Goal: Transaction & Acquisition: Register for event/course

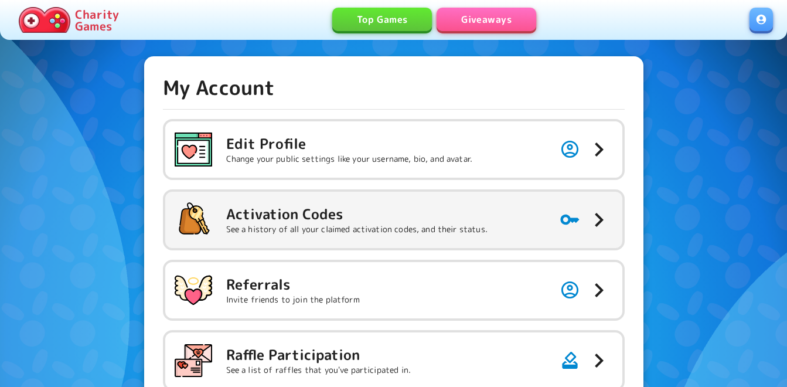
click at [432, 226] on p "See a history of all your claimed activation codes, and their status." at bounding box center [356, 229] width 261 height 12
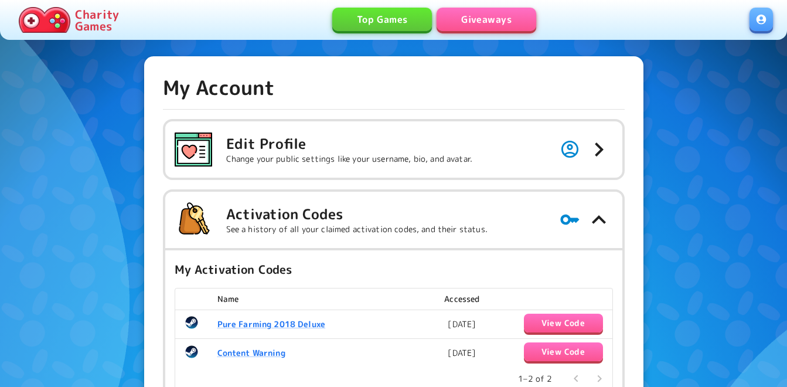
click at [474, 18] on link "Giveaways" at bounding box center [487, 19] width 100 height 23
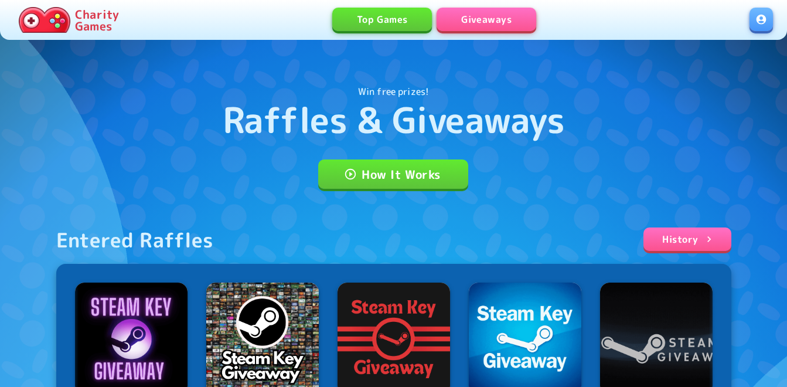
click at [758, 21] on link at bounding box center [761, 19] width 23 height 23
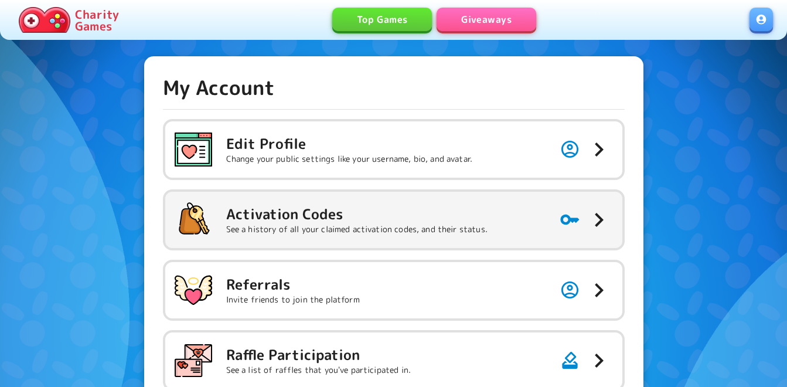
click at [309, 205] on h5 "Activation Codes" at bounding box center [356, 214] width 261 height 19
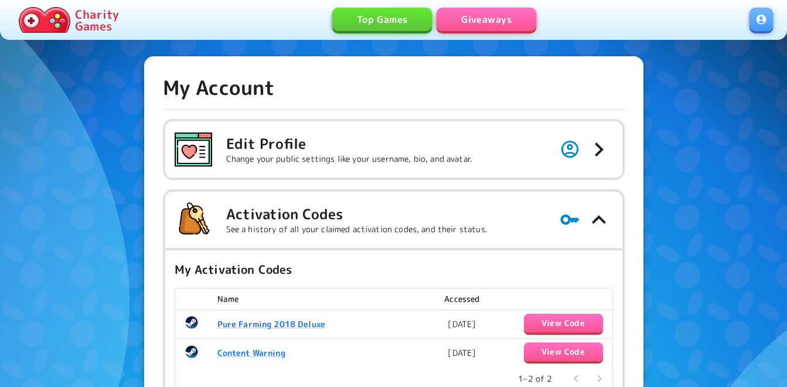
click at [493, 20] on link "Giveaways" at bounding box center [487, 19] width 100 height 23
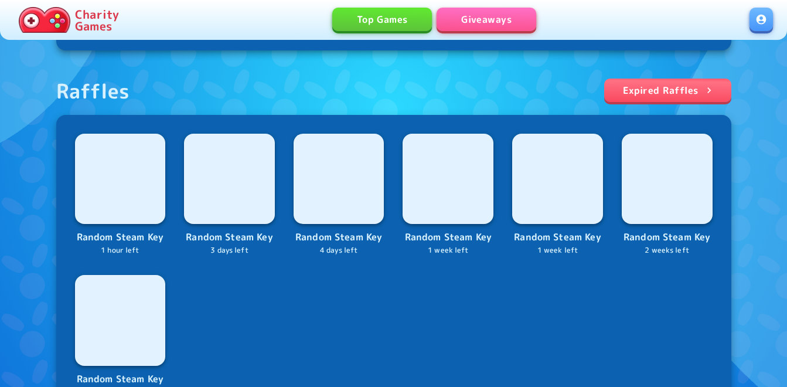
scroll to position [410, 0]
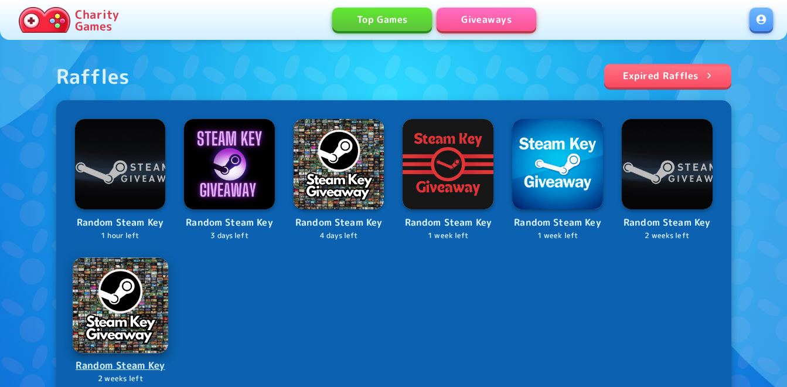
click at [152, 299] on img at bounding box center [120, 304] width 95 height 95
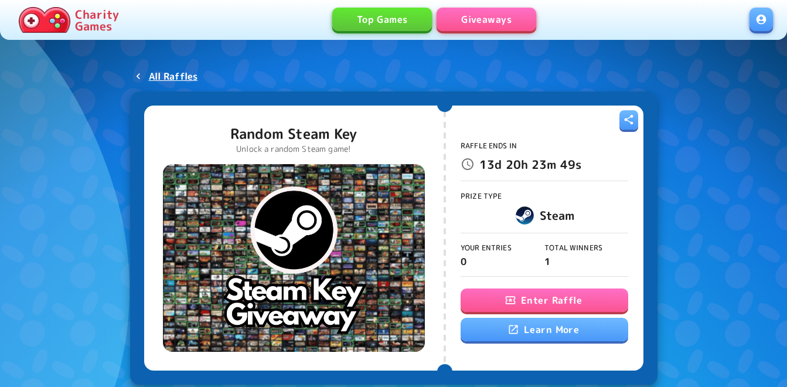
click at [545, 302] on button "Enter Raffle" at bounding box center [545, 299] width 168 height 23
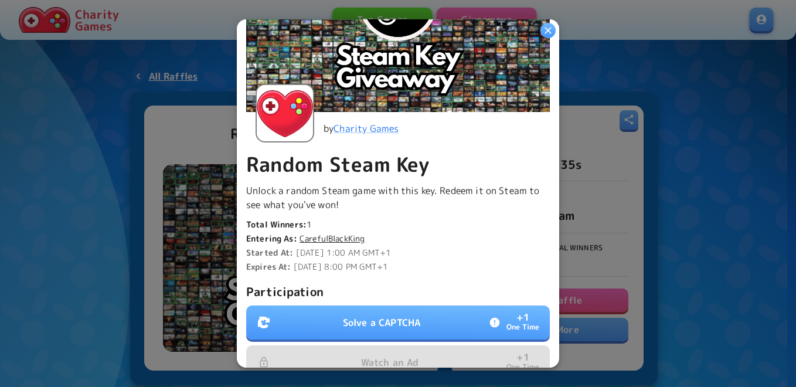
scroll to position [293, 0]
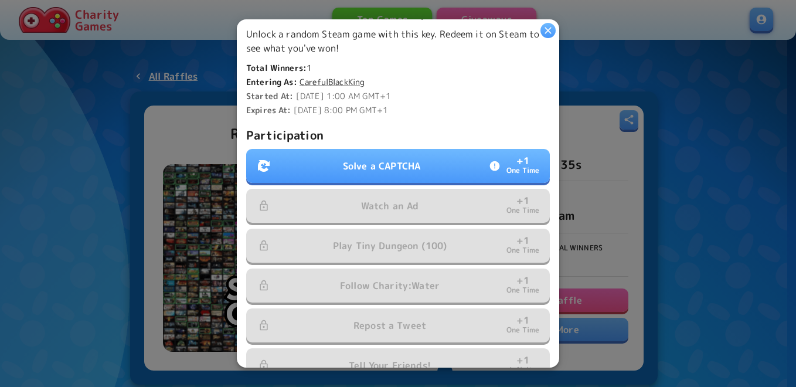
click at [377, 164] on p "Solve a CAPTCHA" at bounding box center [381, 166] width 77 height 14
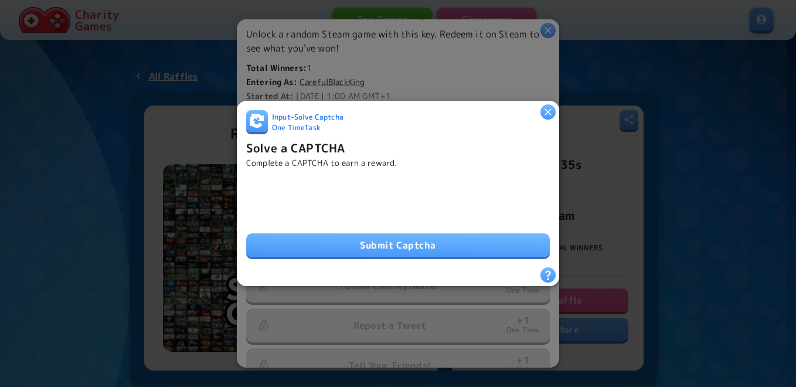
click at [385, 234] on button "Submit Captcha" at bounding box center [398, 244] width 304 height 23
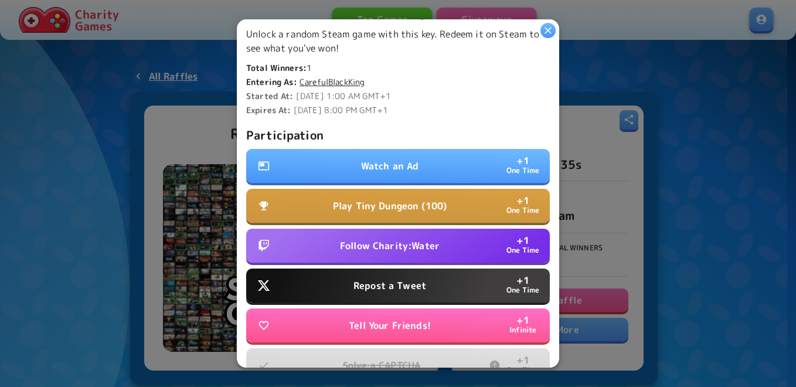
click at [344, 159] on button "Watch an Ad + 1 One Time" at bounding box center [398, 166] width 304 height 34
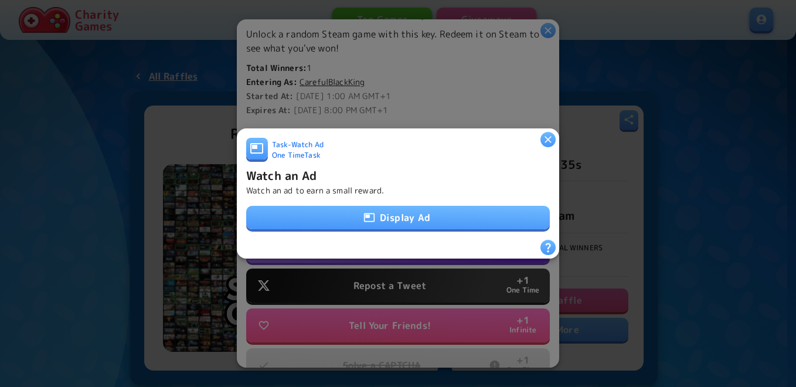
click at [363, 213] on icon "button" at bounding box center [369, 218] width 12 height 12
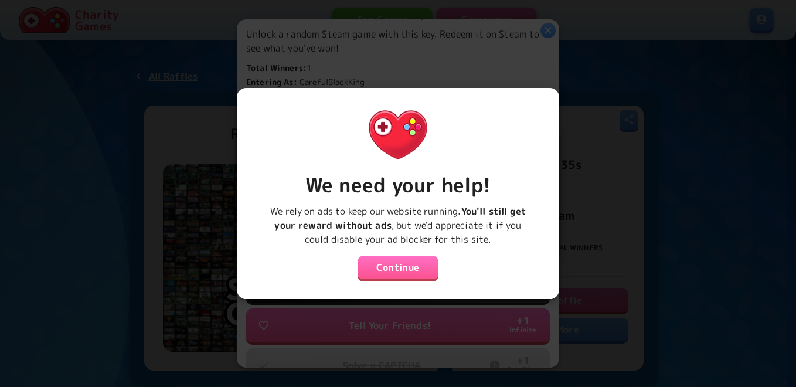
click at [374, 258] on button "Continue" at bounding box center [397, 267] width 81 height 23
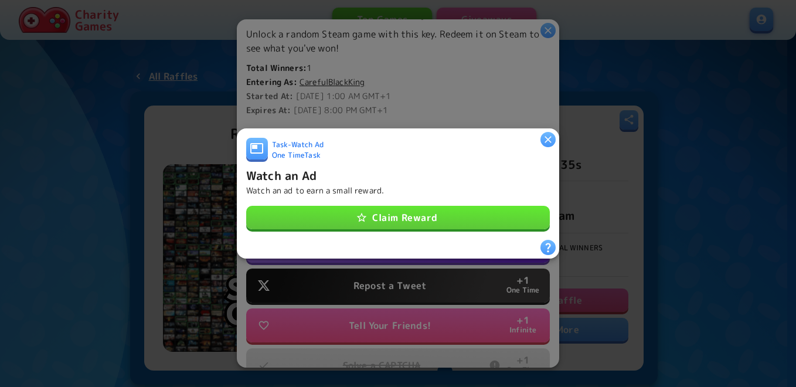
click at [383, 206] on button "Claim Reward" at bounding box center [398, 217] width 304 height 23
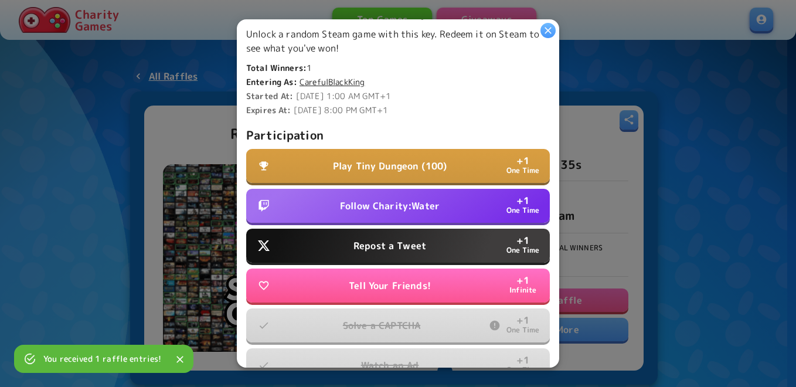
click at [406, 245] on p "Repost a Tweet" at bounding box center [389, 246] width 73 height 14
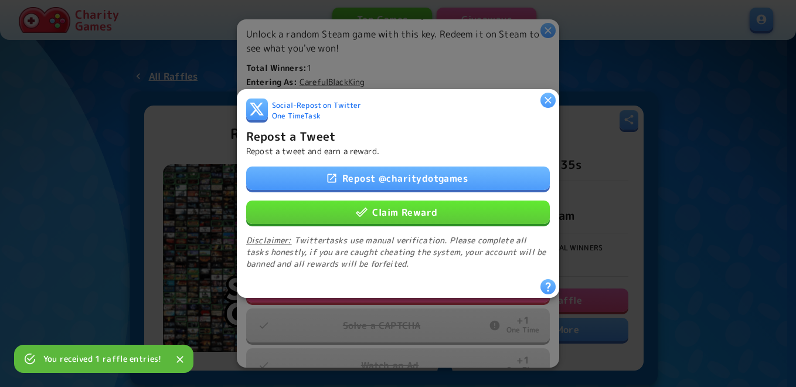
click at [418, 213] on button "Claim Reward" at bounding box center [398, 211] width 304 height 23
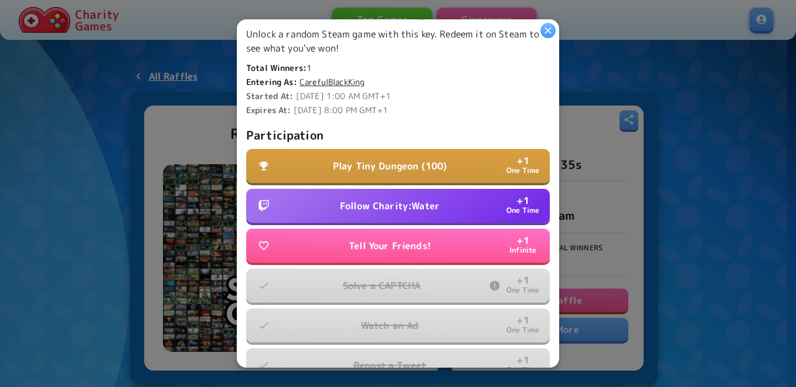
click at [380, 210] on button "Follow Charity:Water + 1 One Time" at bounding box center [398, 206] width 304 height 34
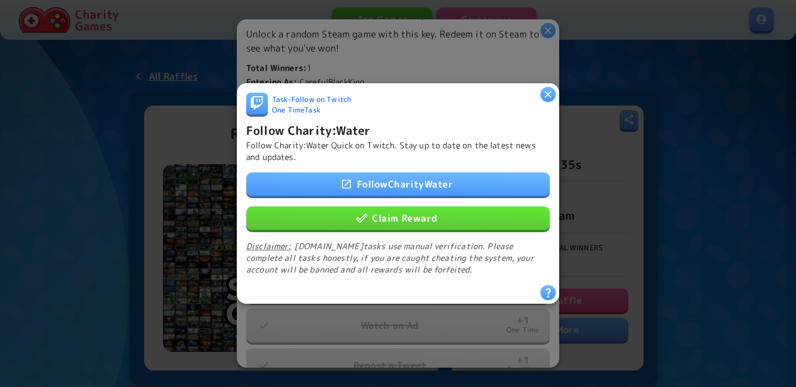
click at [386, 214] on button "Claim Reward" at bounding box center [398, 217] width 304 height 23
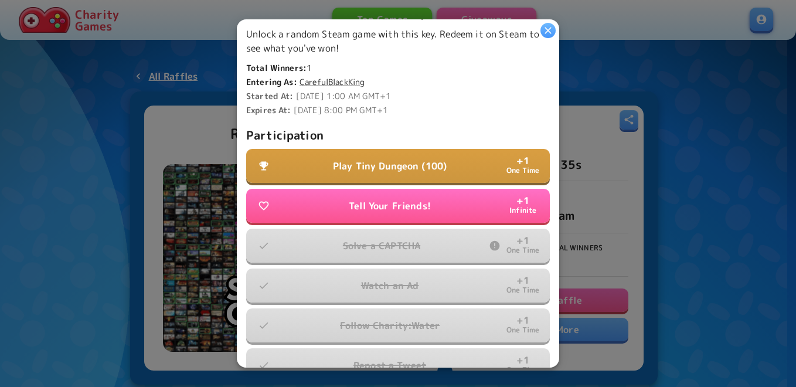
click at [341, 161] on p "Play Tiny Dungeon (100)" at bounding box center [390, 166] width 114 height 14
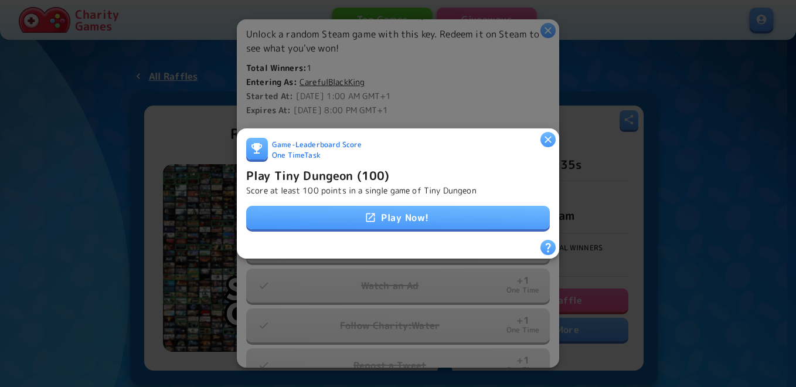
click at [417, 214] on link "Play Now!" at bounding box center [398, 217] width 304 height 23
click at [299, 173] on h6 "Play Tiny Dungeon (100)" at bounding box center [317, 175] width 143 height 19
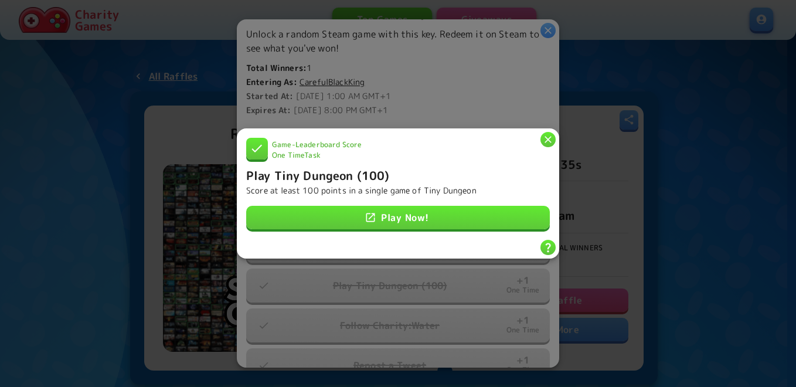
click at [550, 139] on icon "button" at bounding box center [548, 140] width 12 height 12
